Goal: Browse casually: Explore the website without a specific task or goal

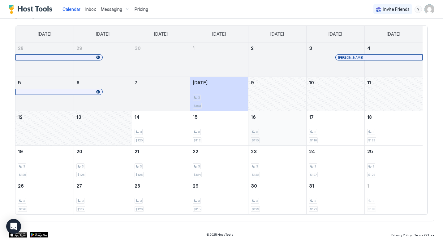
scroll to position [19, 0]
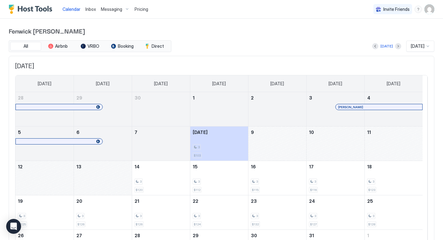
click at [395, 49] on div at bounding box center [398, 46] width 6 height 6
click at [395, 46] on button "Next month" at bounding box center [398, 46] width 6 height 6
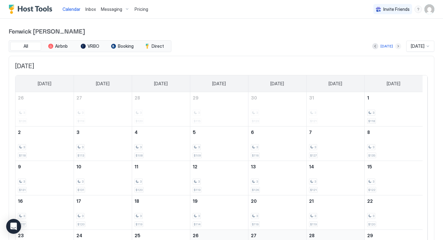
scroll to position [31, 0]
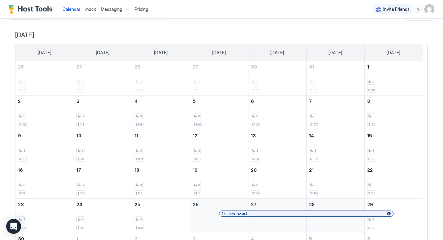
click at [230, 214] on div "Melissa Coles" at bounding box center [306, 213] width 169 height 4
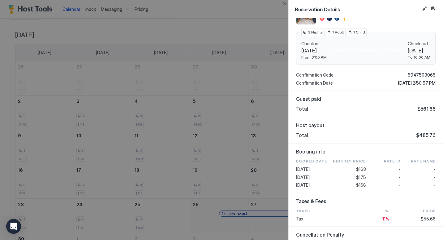
scroll to position [0, 0]
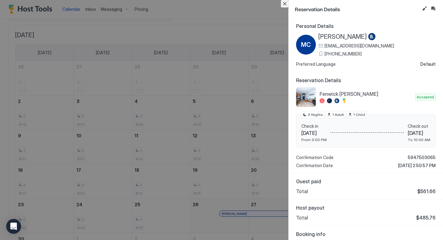
click at [283, 5] on button "Close" at bounding box center [284, 3] width 7 height 7
